Goal: Navigation & Orientation: Find specific page/section

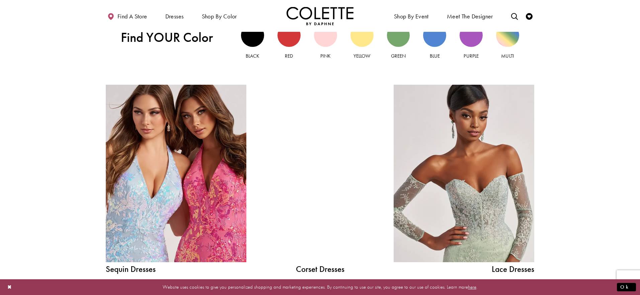
scroll to position [754, 0]
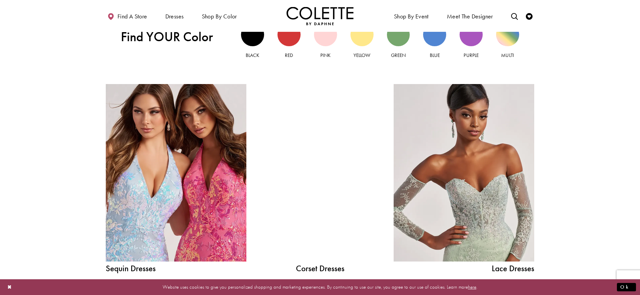
click at [309, 145] on div at bounding box center [320, 172] width 100 height 177
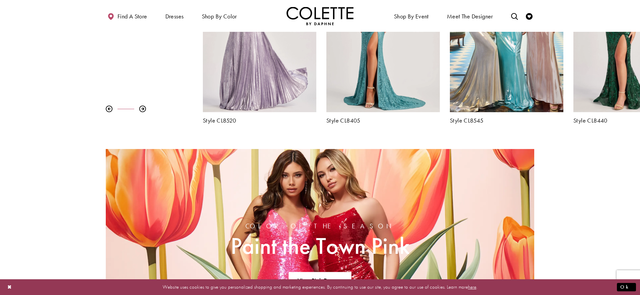
scroll to position [354, 0]
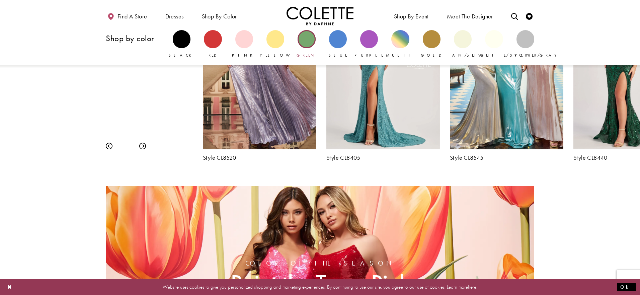
click at [302, 42] on div "Primary block" at bounding box center [307, 39] width 18 height 18
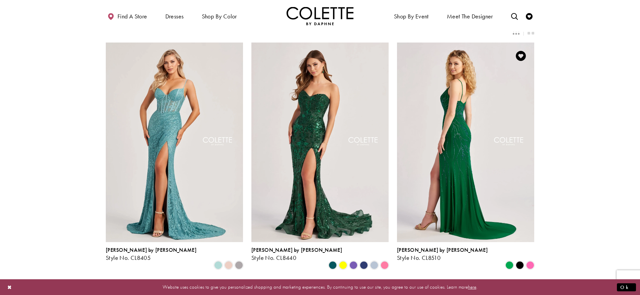
click at [424, 130] on img "Visit Colette by Daphne Style No. CL8510 Page" at bounding box center [465, 143] width 137 height 200
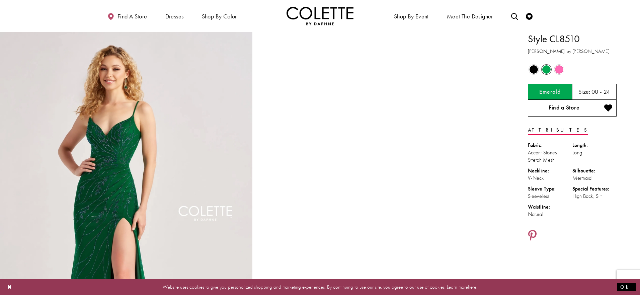
click at [567, 107] on link "Find a Store" at bounding box center [564, 108] width 72 height 17
